Goal: Information Seeking & Learning: Learn about a topic

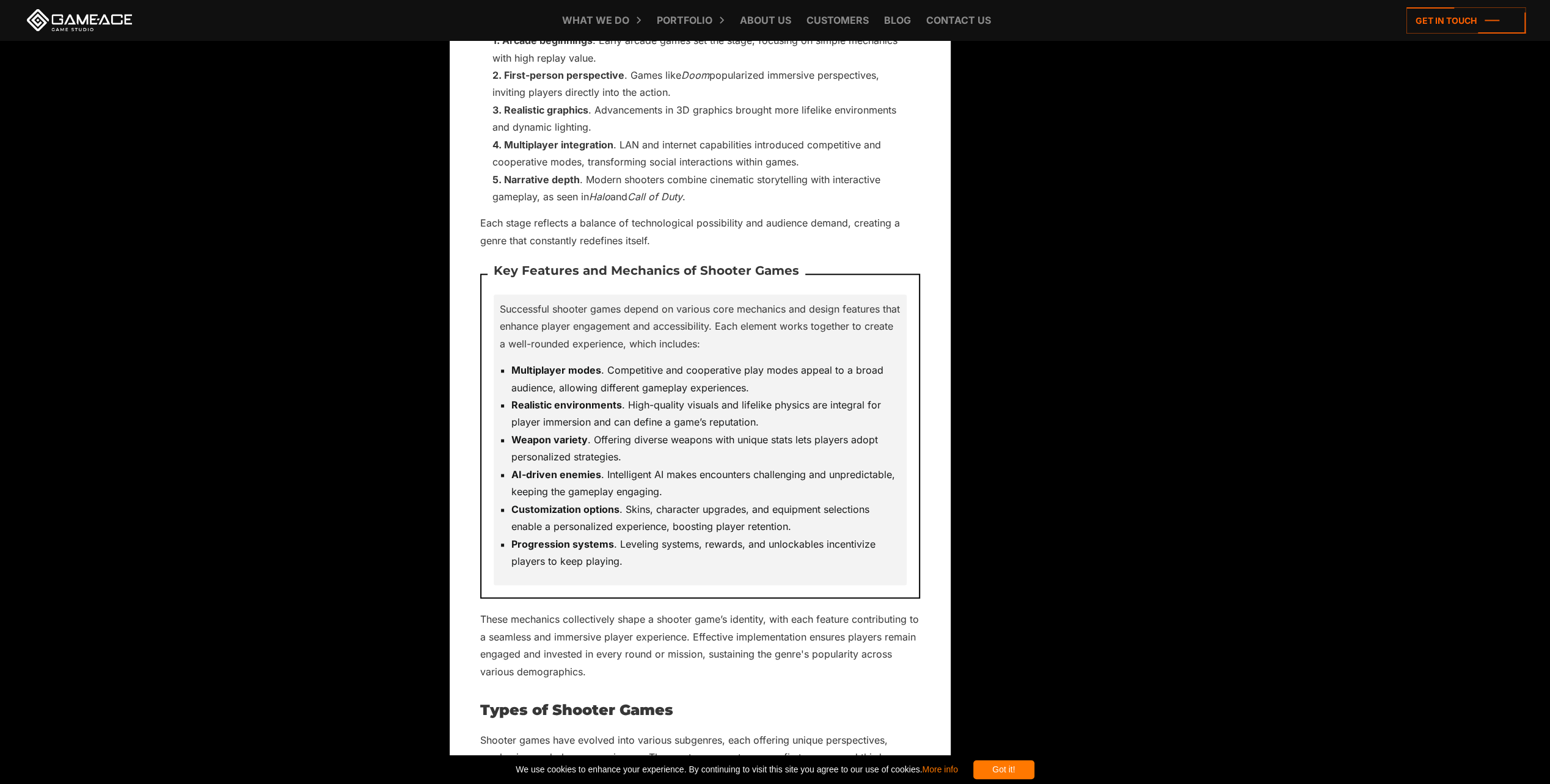
scroll to position [1527, 0]
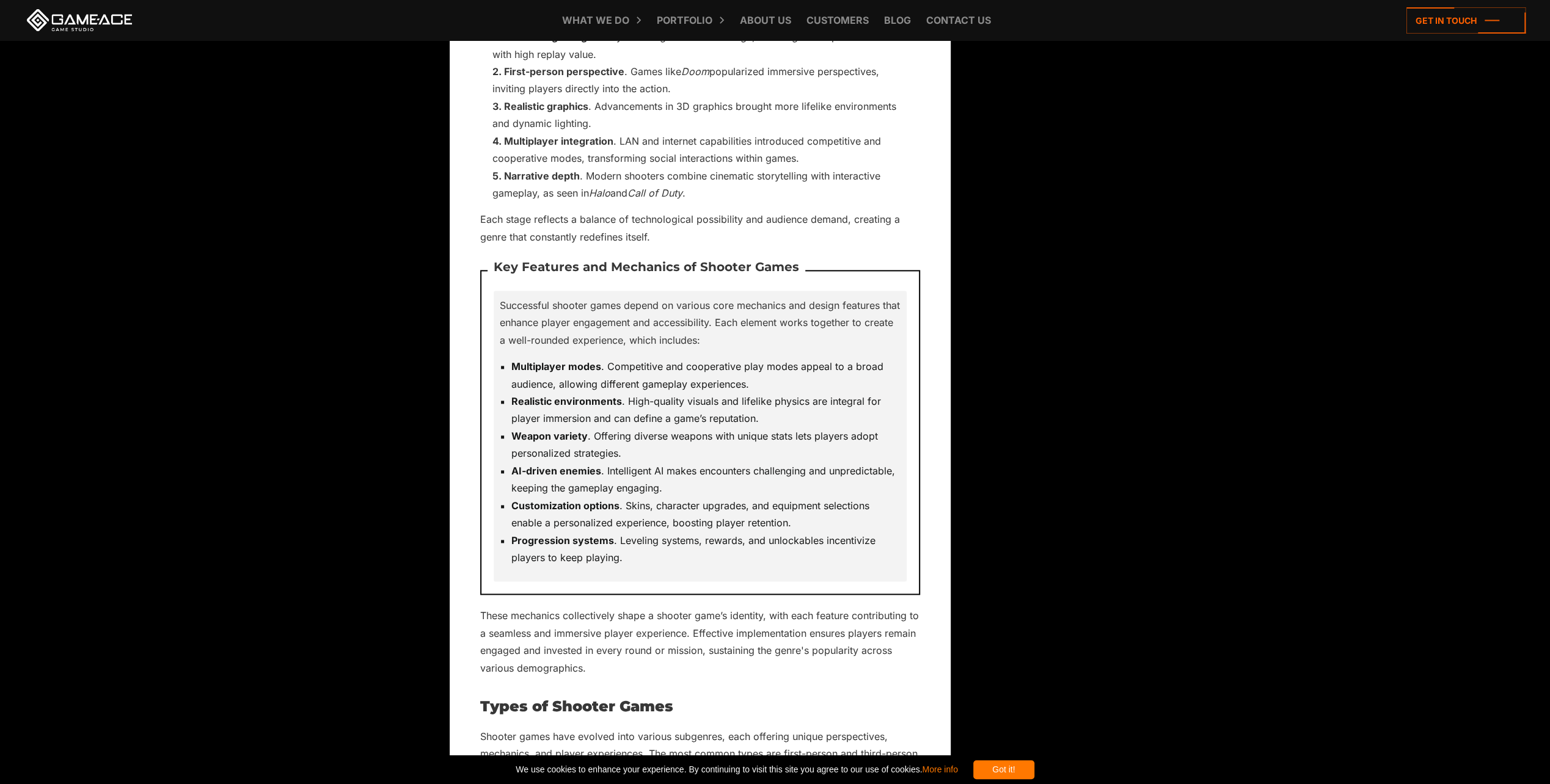
click at [546, 501] on strong "Customization options" at bounding box center [565, 505] width 108 height 13
drag, startPoint x: 546, startPoint y: 501, endPoint x: 659, endPoint y: 502, distance: 113.0
click at [659, 502] on li "Customization options . Skins, character upgrades, and equipment selections ena…" at bounding box center [705, 514] width 389 height 34
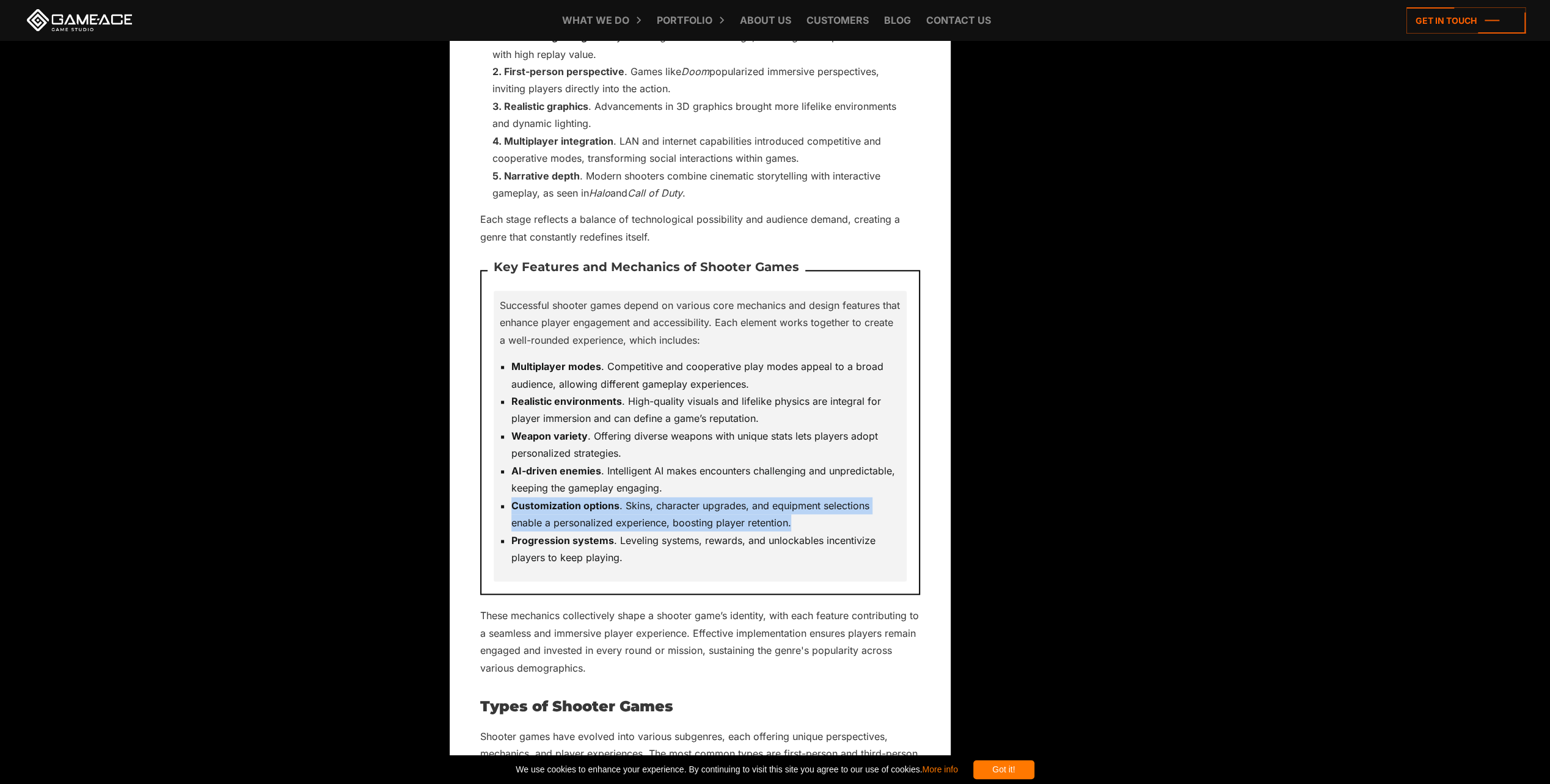
click at [618, 530] on li "Customization options . Skins, character upgrades, and equipment selections ena…" at bounding box center [705, 514] width 389 height 34
click at [598, 541] on strong "Progression systems" at bounding box center [563, 541] width 102 height 13
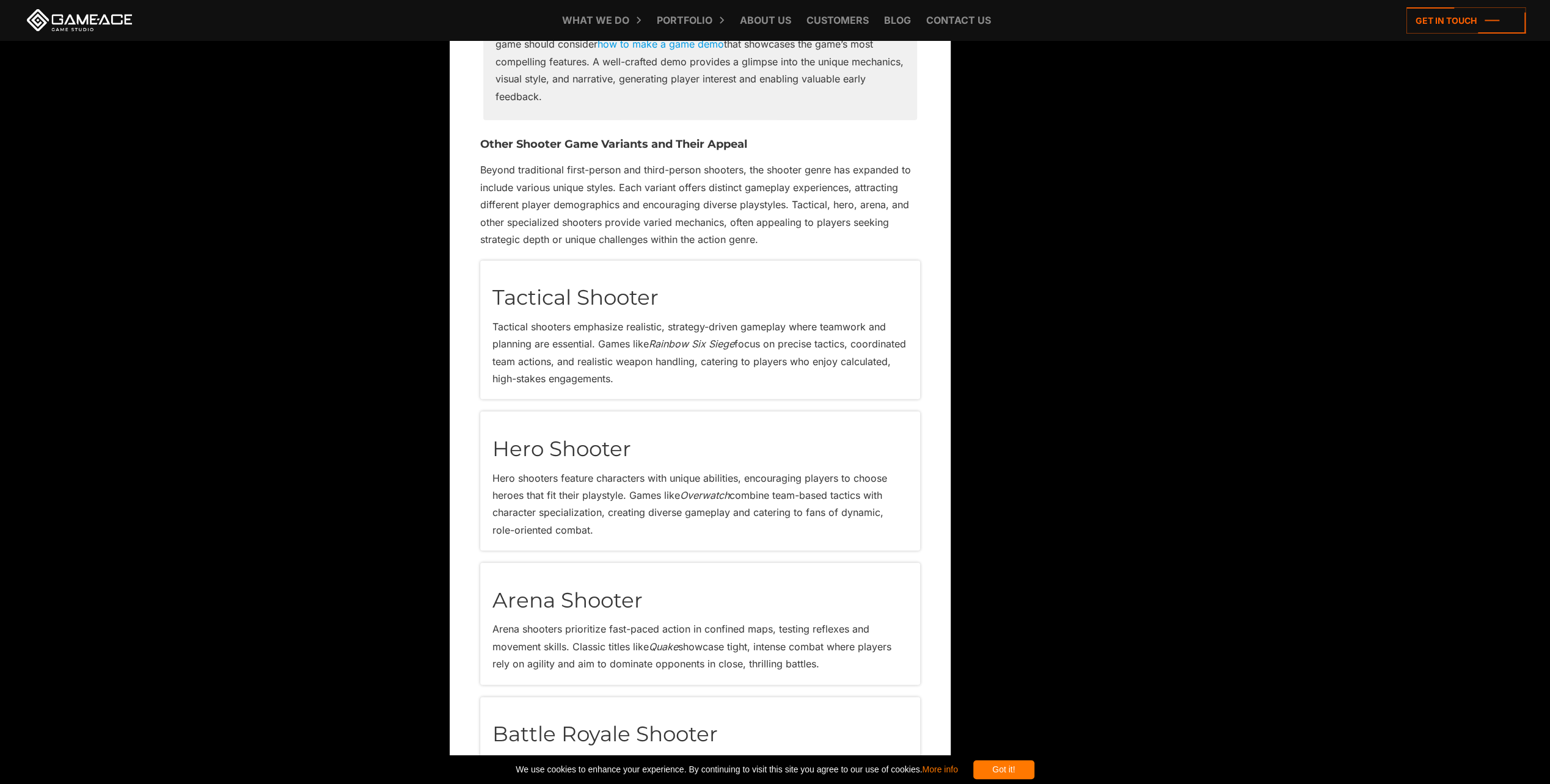
scroll to position [2871, 0]
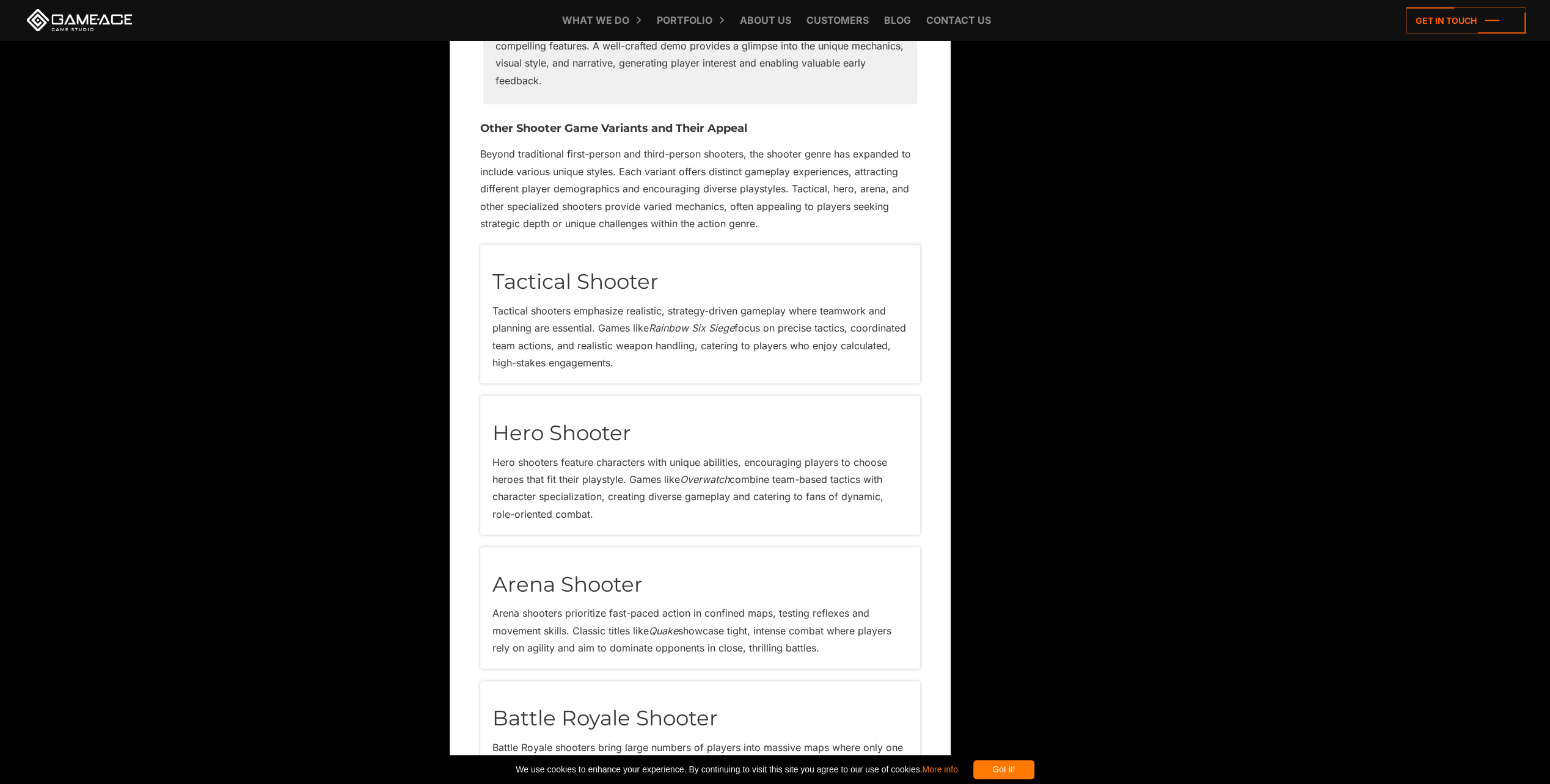
click at [595, 343] on p "Tactical shooters emphasize realistic, strategy-driven gameplay where teamwork …" at bounding box center [699, 337] width 416 height 70
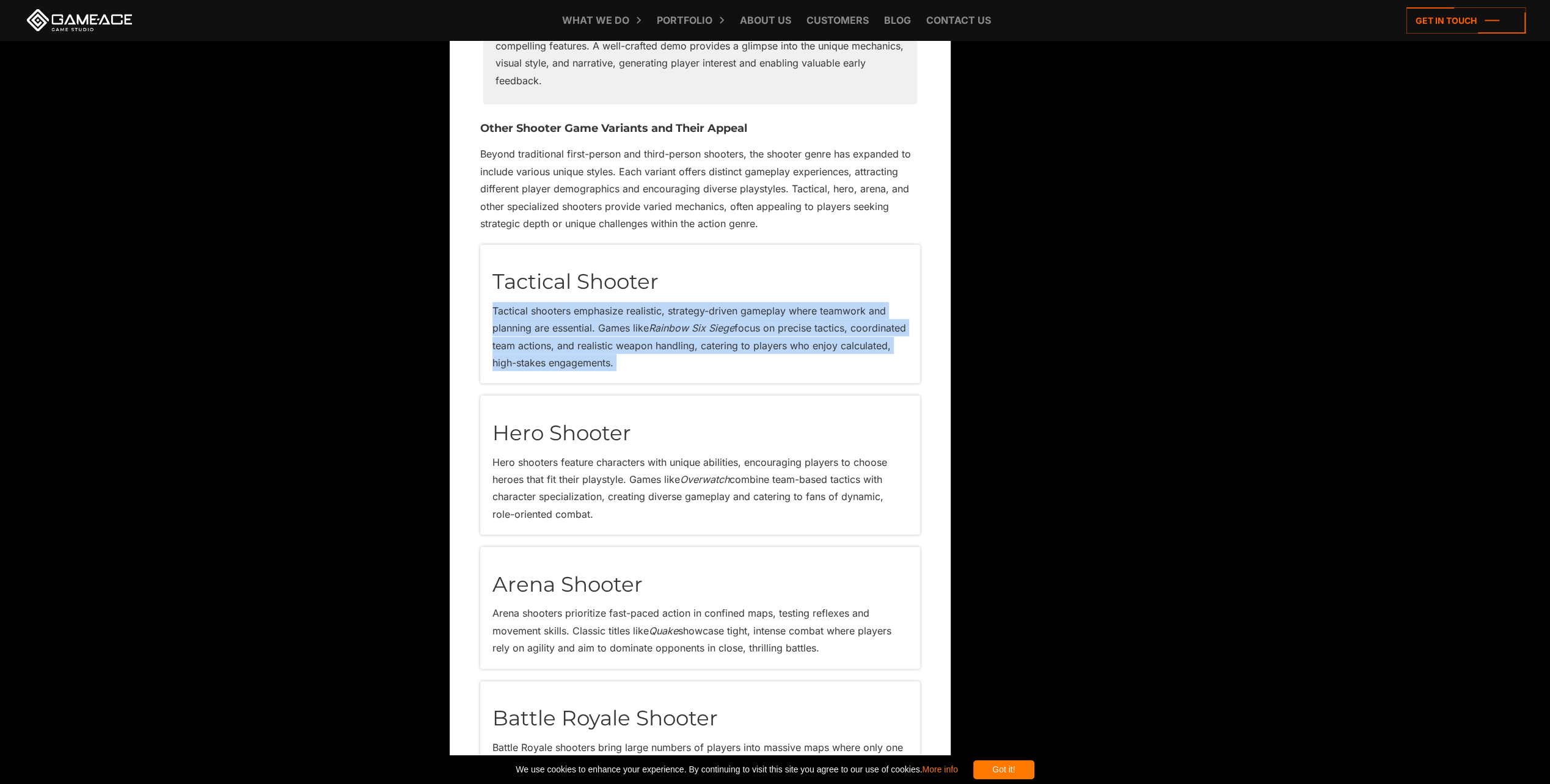
click at [595, 343] on p "Tactical shooters emphasize realistic, strategy-driven gameplay where teamwork …" at bounding box center [699, 337] width 416 height 70
drag, startPoint x: 595, startPoint y: 343, endPoint x: 603, endPoint y: 365, distance: 23.4
click at [603, 365] on div "Tactical Shooter Tactical shooters emphasize realistic, strategy-driven gamepla…" at bounding box center [700, 315] width 440 height 139
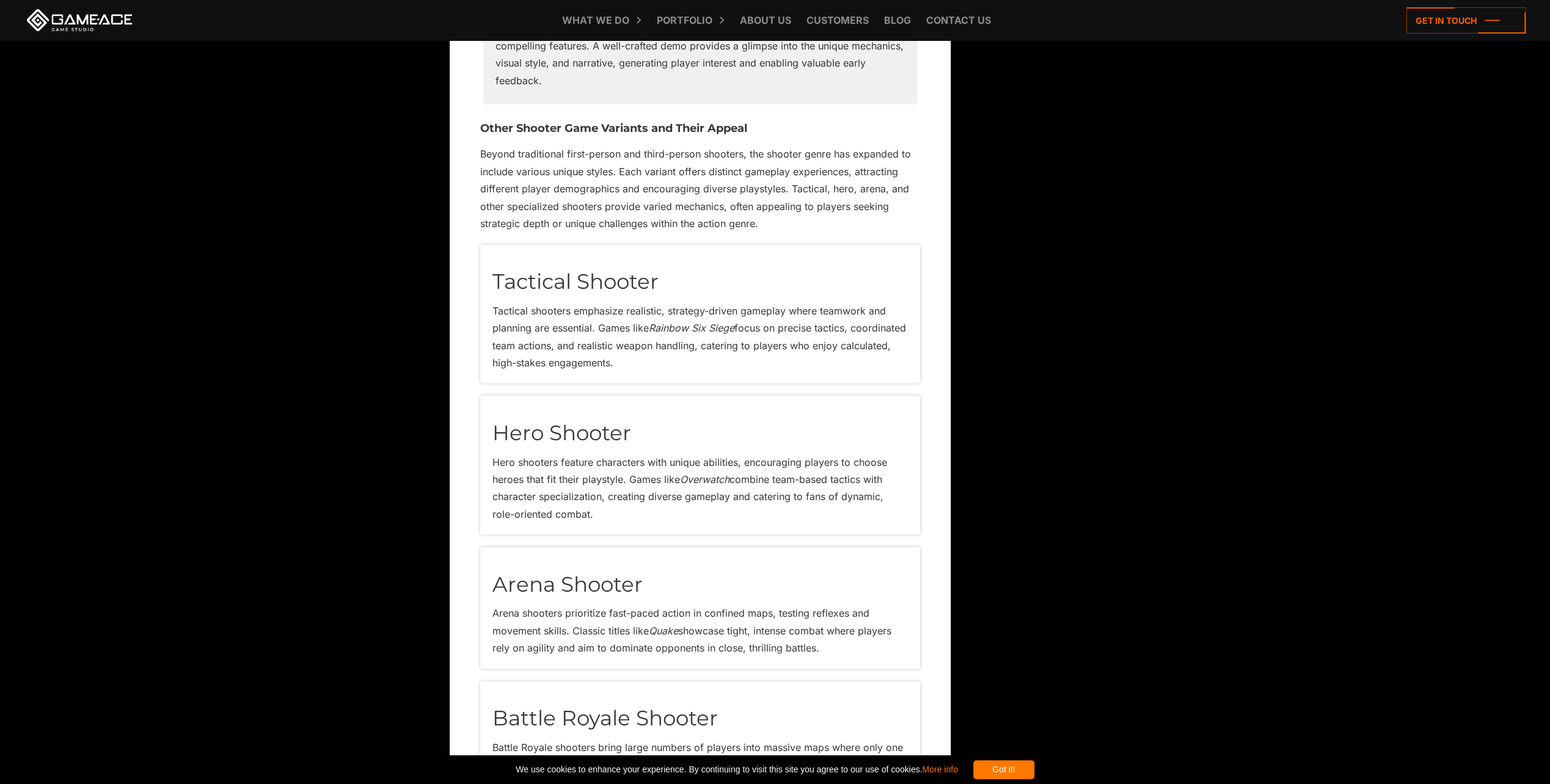
click at [601, 436] on div "Hero Shooter Hero shooters feature characters with unique abilities, encouragin…" at bounding box center [700, 465] width 440 height 139
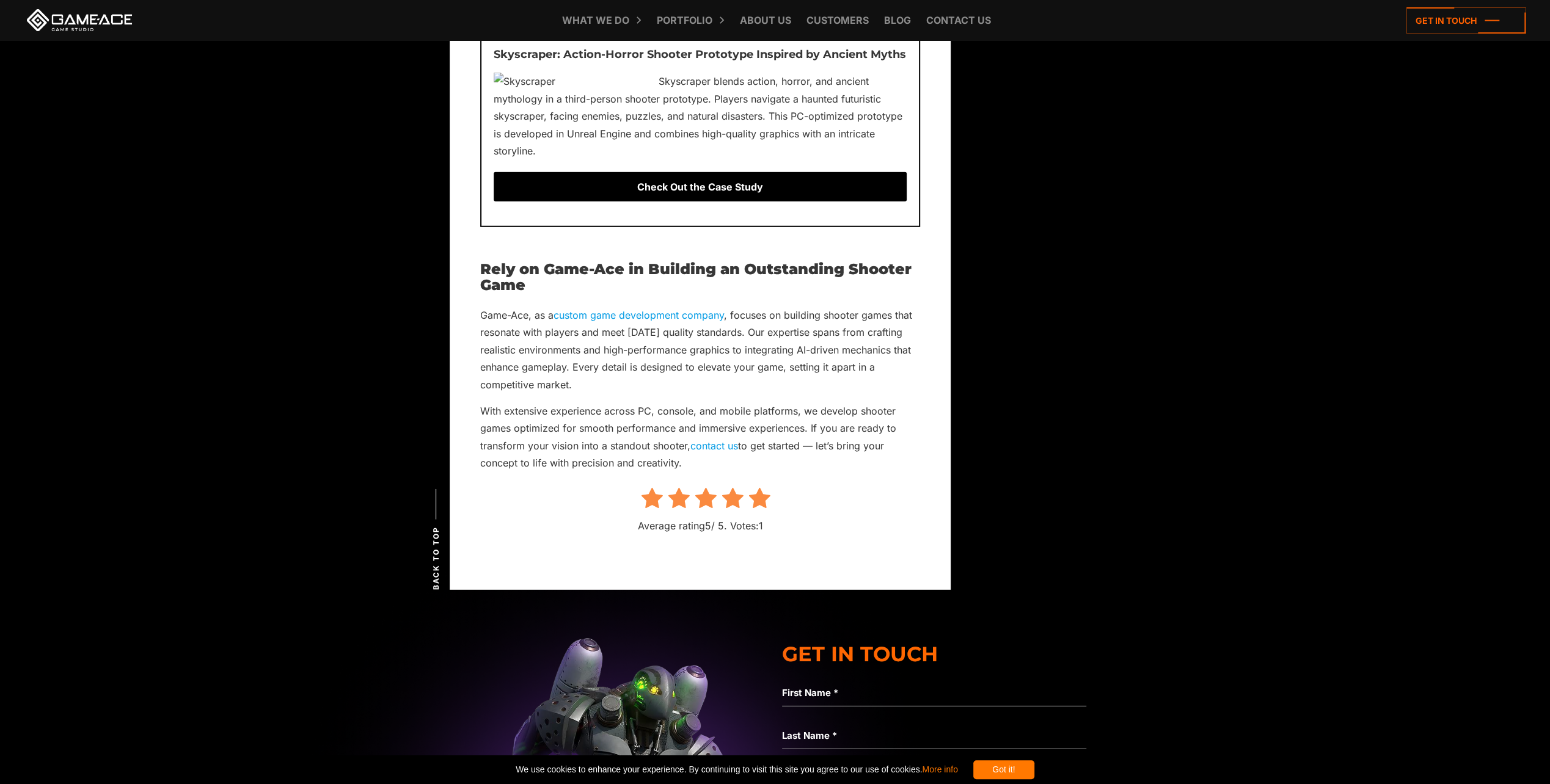
scroll to position [7879, 0]
